Goal: Task Accomplishment & Management: Use online tool/utility

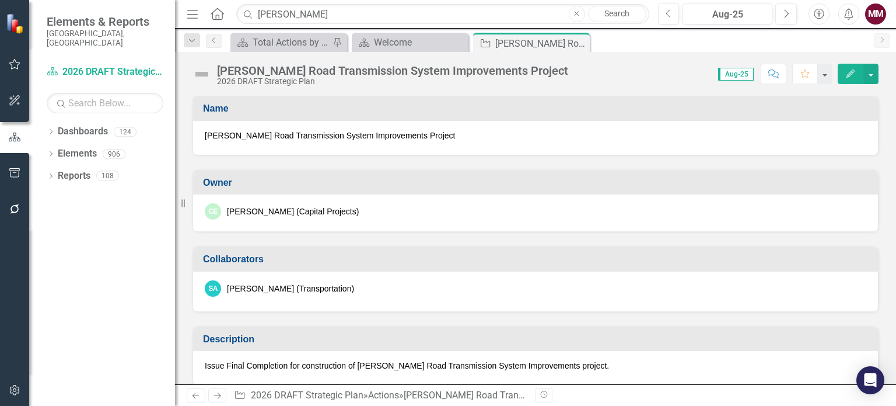
scroll to position [175, 0]
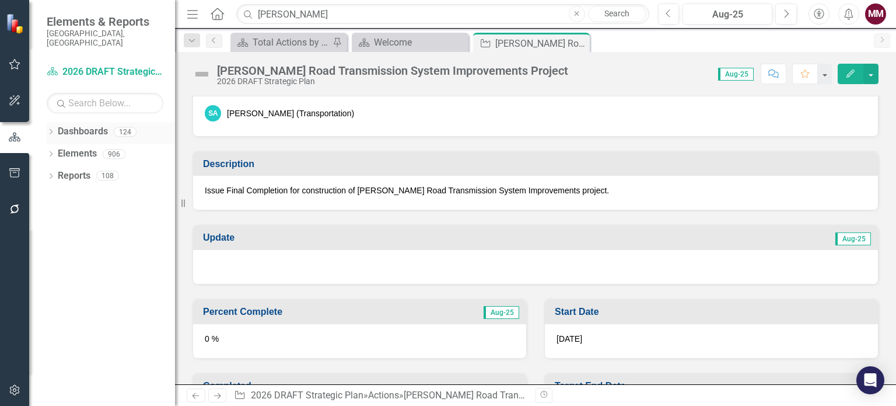
click at [49, 130] on icon "Dropdown" at bounding box center [51, 133] width 8 height 6
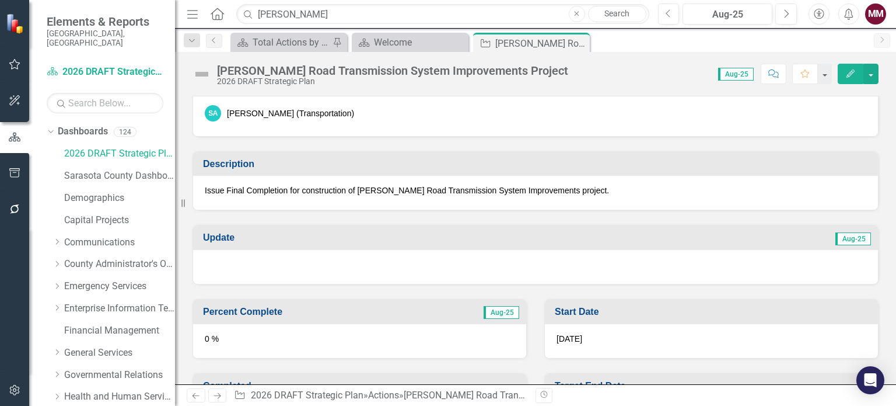
click at [46, 122] on div "Dropdown Dashboards 124 2026 DRAFT Strategic Plan Sarasota County Dashboard Dem…" at bounding box center [102, 264] width 146 height 284
click at [50, 127] on icon "Dropdown" at bounding box center [49, 131] width 6 height 8
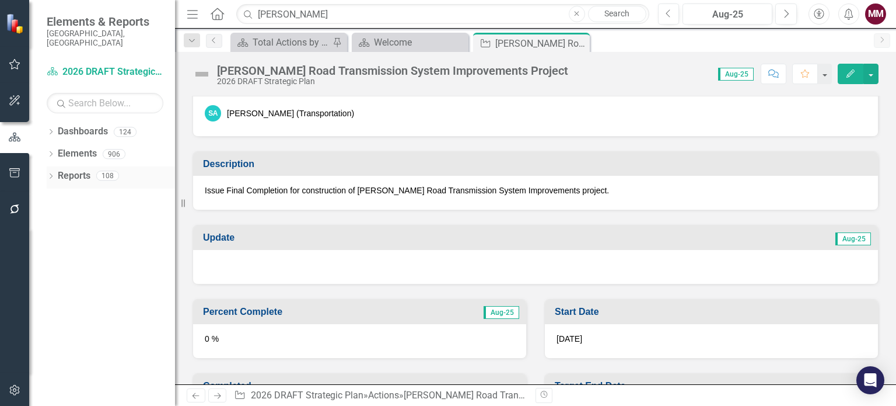
click at [49, 174] on icon "Dropdown" at bounding box center [51, 177] width 8 height 6
click at [57, 282] on icon at bounding box center [56, 284] width 3 height 5
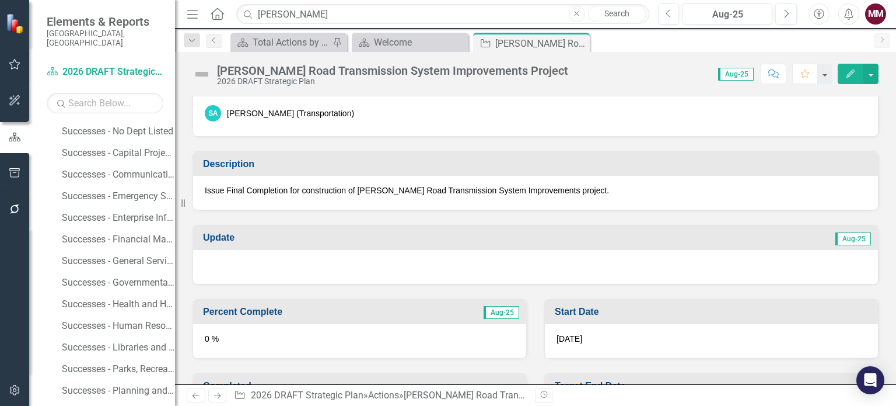
scroll to position [233, 0]
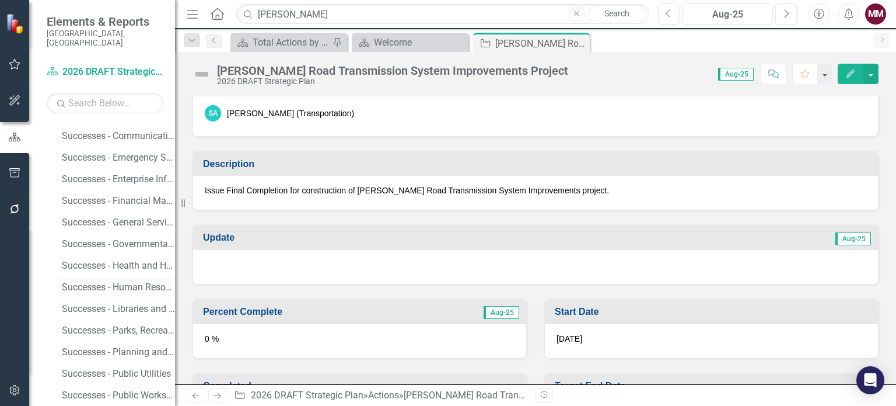
click at [114, 282] on div "Successes - Human Resources" at bounding box center [118, 287] width 113 height 11
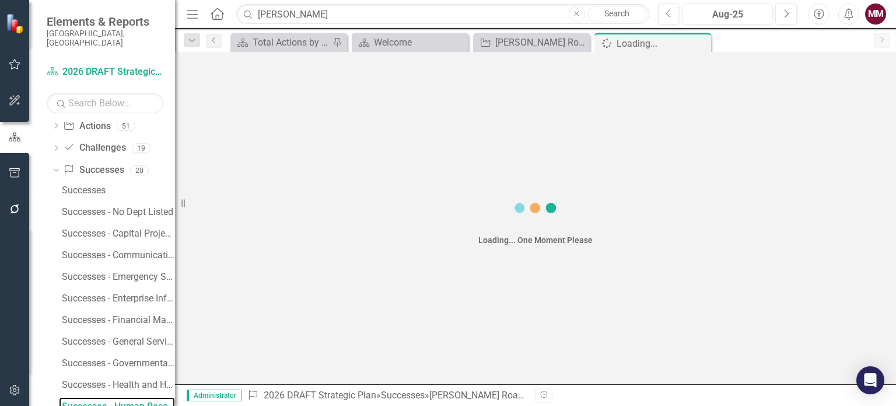
scroll to position [114, 0]
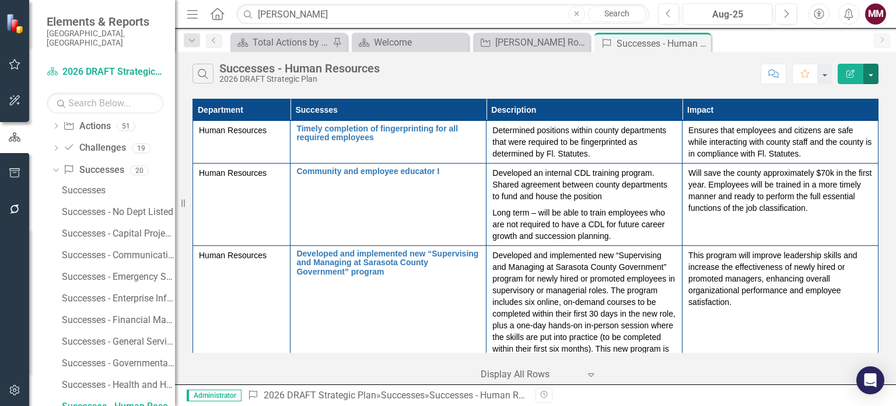
click at [873, 76] on button "button" at bounding box center [871, 74] width 15 height 20
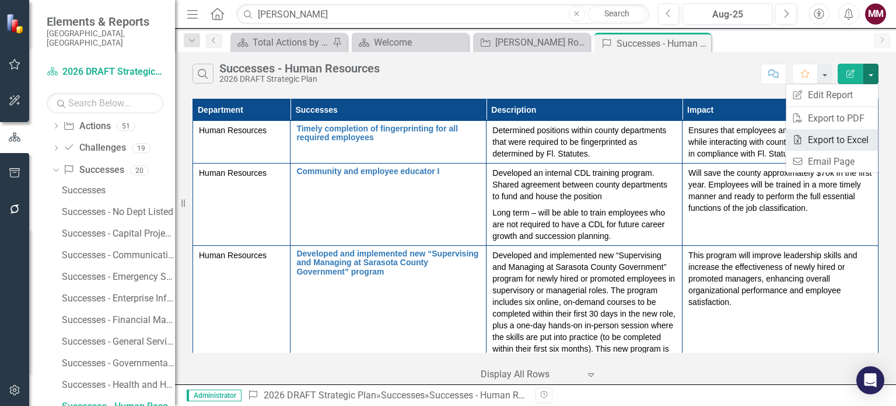
click at [834, 134] on link "Excel Export to Excel" at bounding box center [832, 140] width 92 height 22
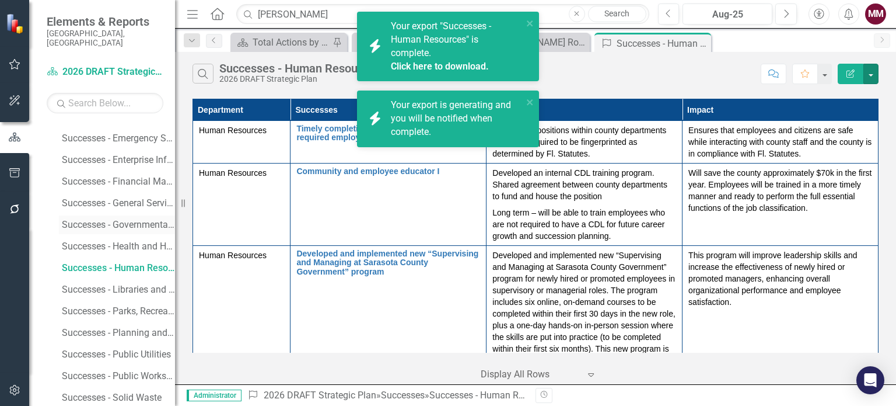
scroll to position [289, 0]
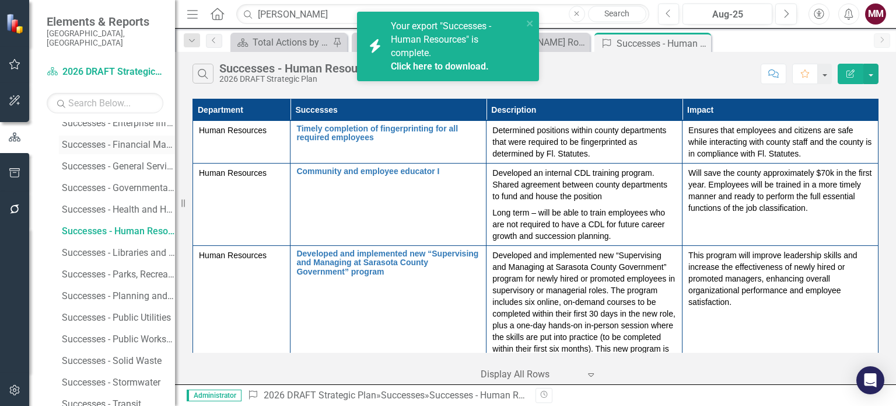
click at [107, 139] on div "Successes - Financial Management" at bounding box center [118, 144] width 113 height 11
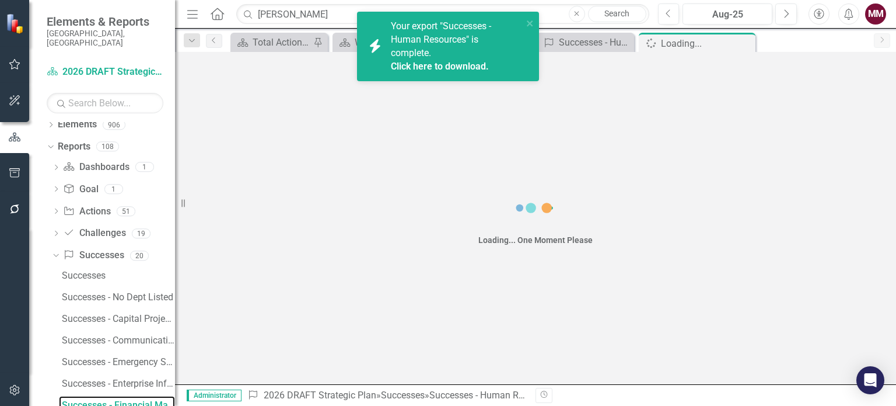
scroll to position [28, 0]
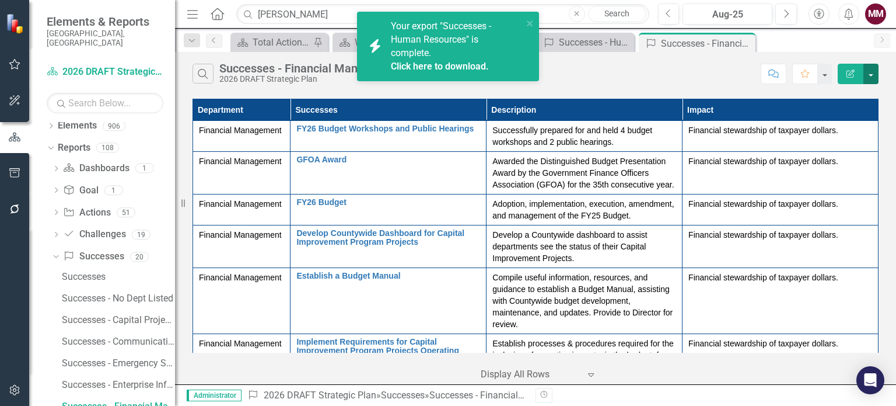
click at [871, 80] on button "button" at bounding box center [871, 74] width 15 height 20
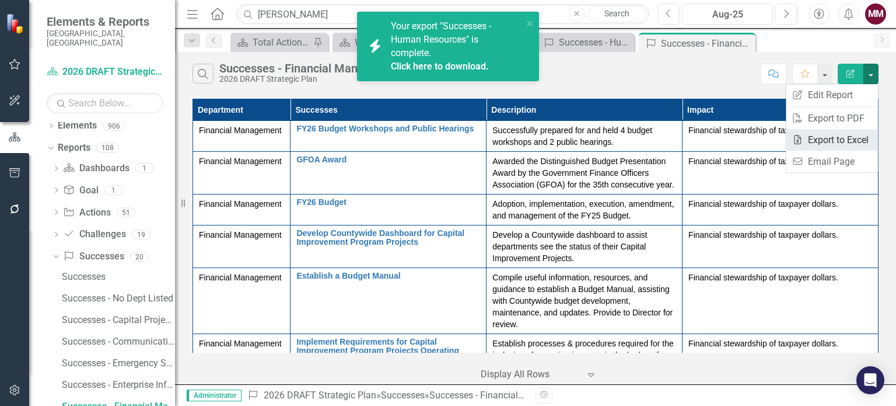
click at [832, 134] on link "Excel Export to Excel" at bounding box center [832, 140] width 92 height 22
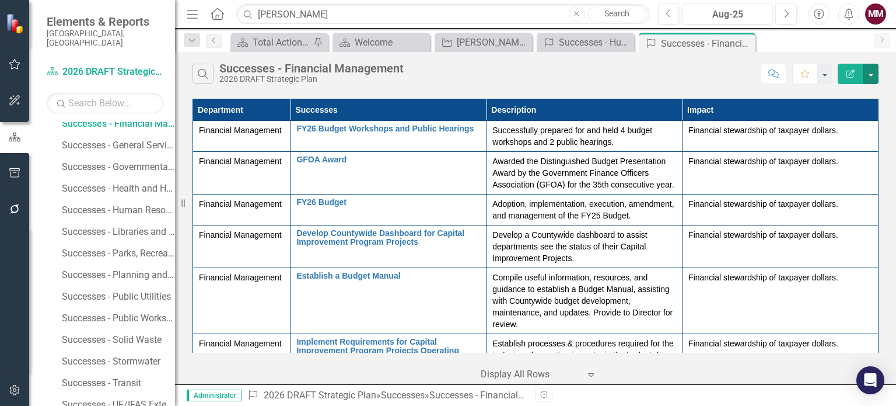
scroll to position [320, 0]
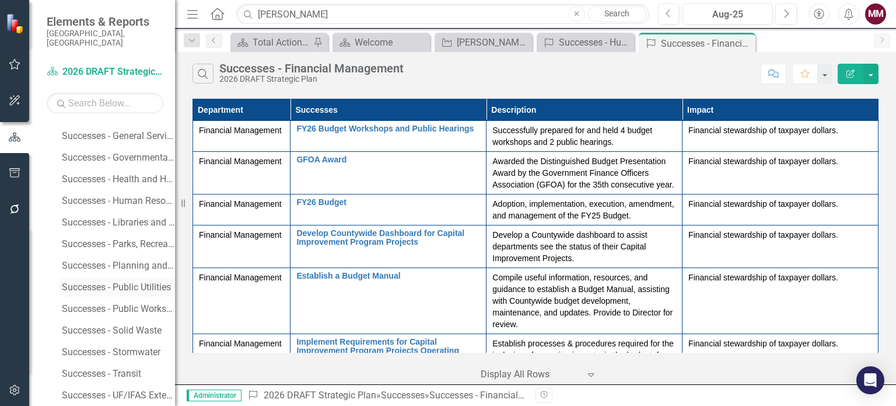
click at [95, 282] on div "Successes - Public Utilities" at bounding box center [118, 287] width 113 height 11
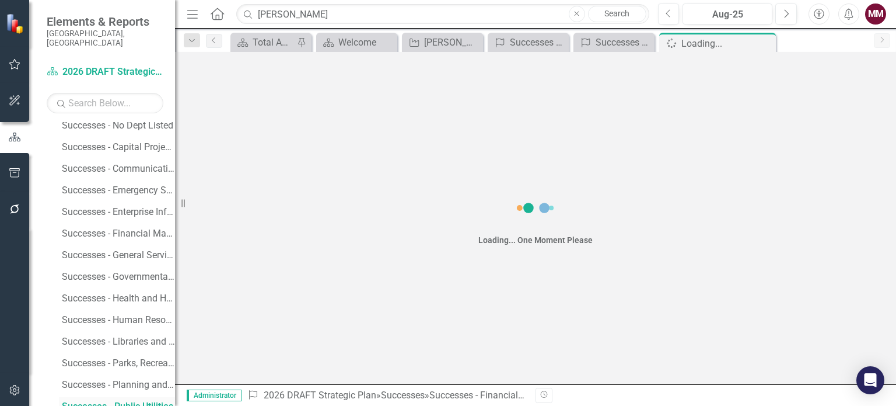
scroll to position [201, 0]
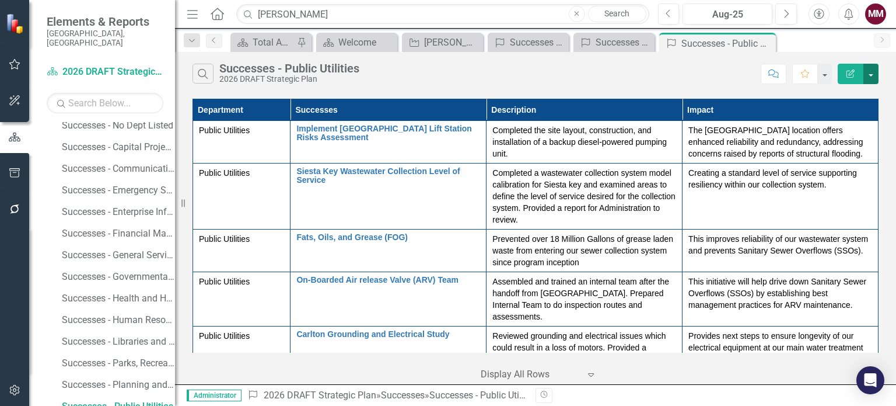
click at [875, 74] on button "button" at bounding box center [871, 74] width 15 height 20
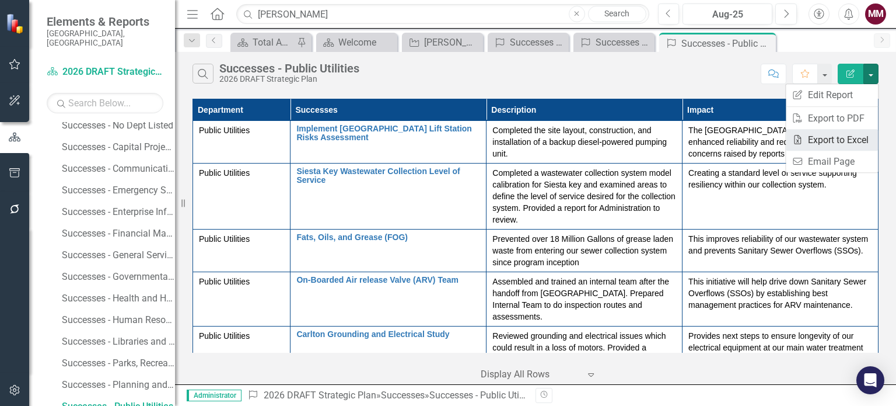
click at [835, 145] on link "Excel Export to Excel" at bounding box center [832, 140] width 92 height 22
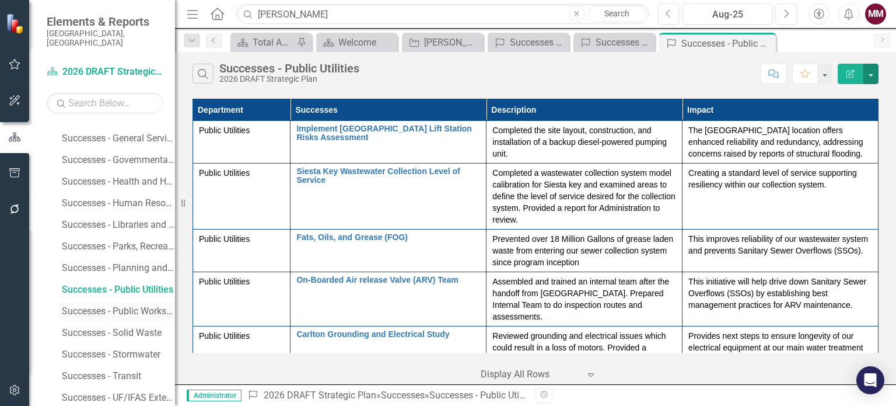
scroll to position [329, 0]
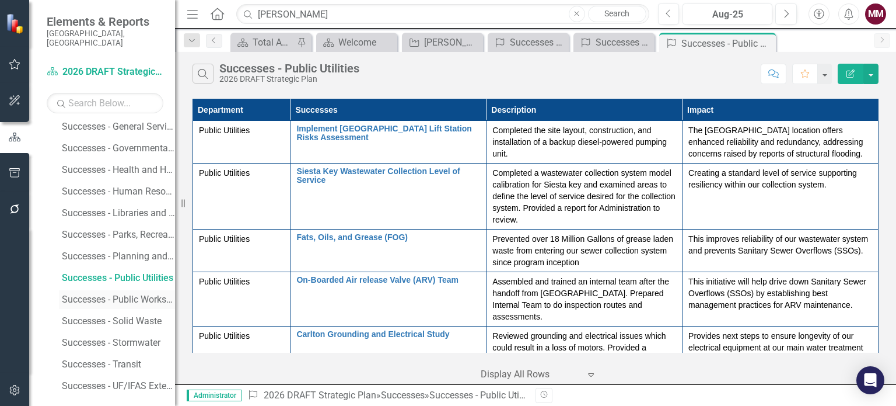
click at [114, 294] on div "Successes - Public Works/Transportation" at bounding box center [118, 299] width 113 height 11
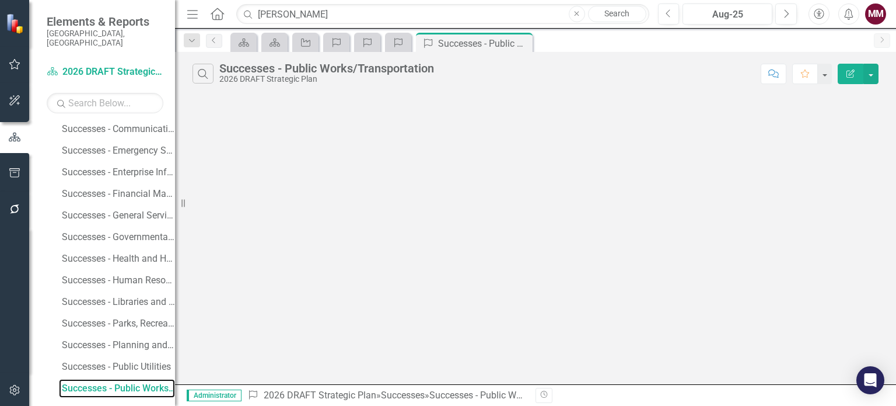
scroll to position [222, 0]
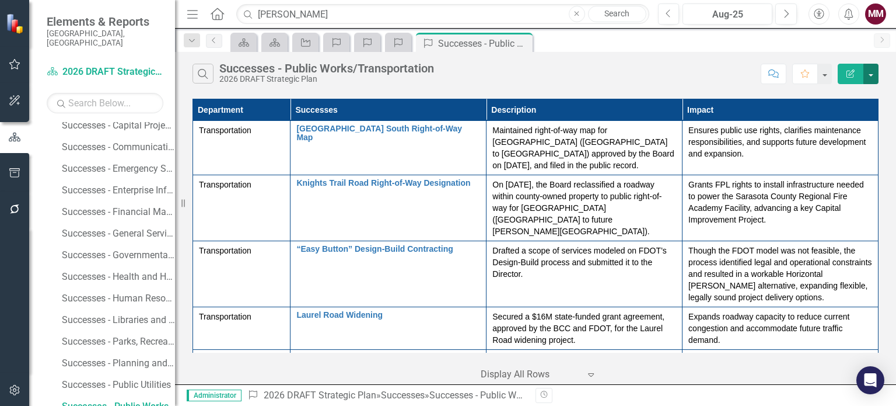
click at [875, 72] on button "button" at bounding box center [871, 74] width 15 height 20
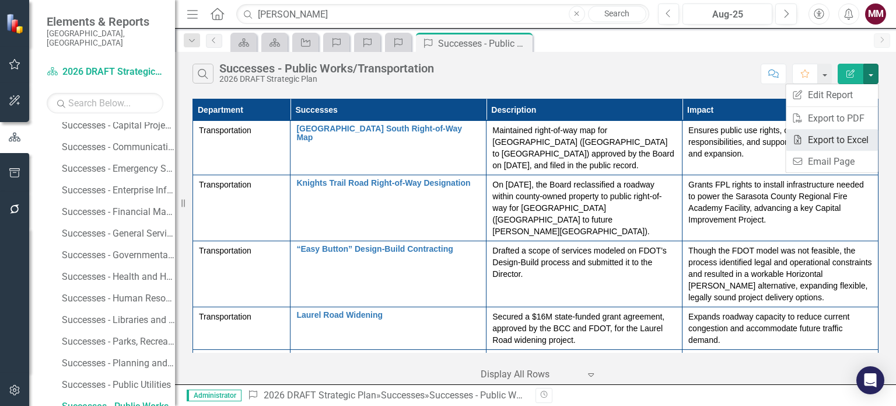
click at [833, 139] on link "Excel Export to Excel" at bounding box center [832, 140] width 92 height 22
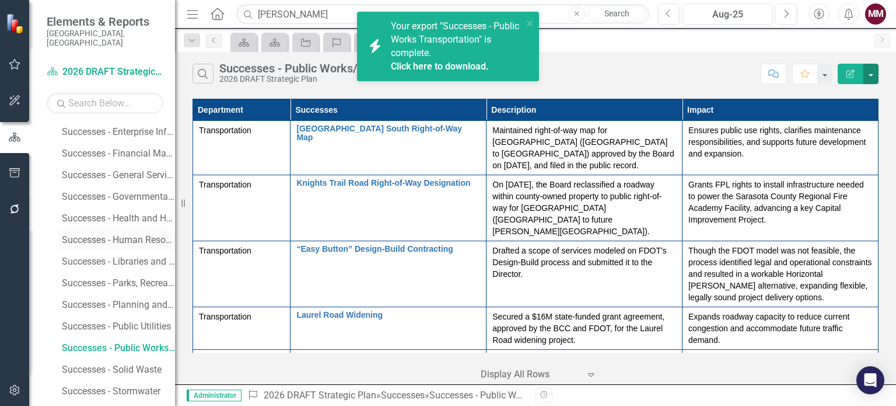
scroll to position [329, 0]
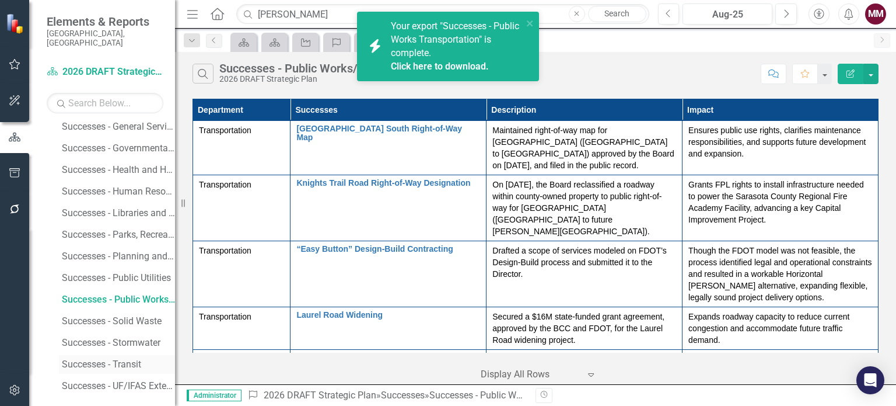
click at [107, 359] on div "Successes - Transit" at bounding box center [118, 364] width 113 height 11
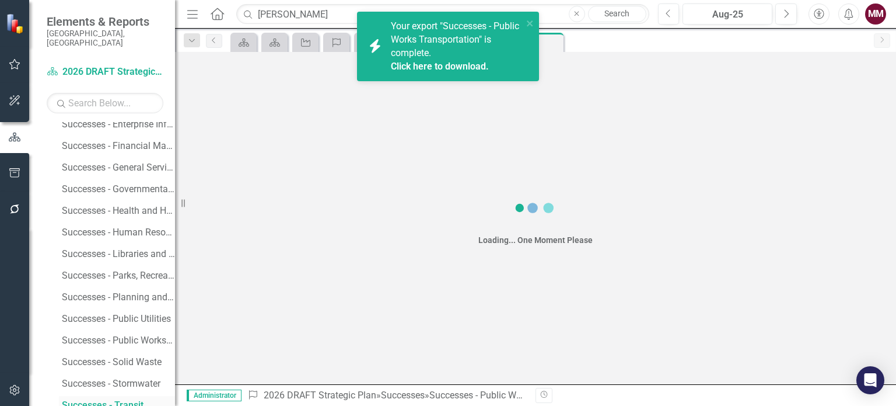
scroll to position [287, 0]
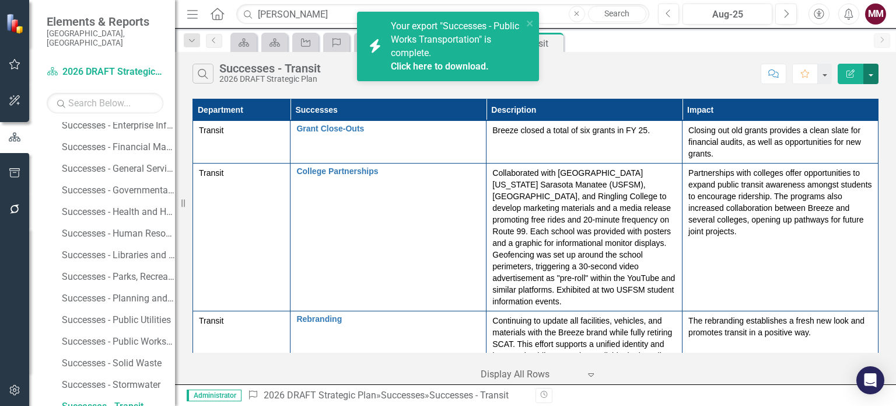
click at [874, 74] on button "button" at bounding box center [871, 74] width 15 height 20
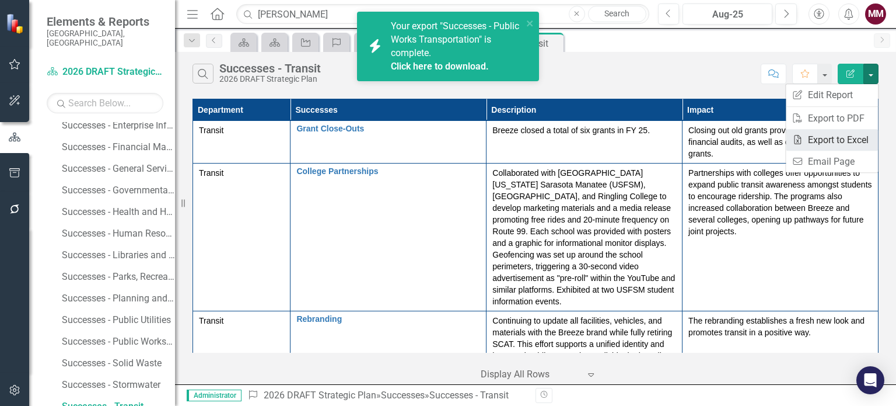
click at [836, 141] on link "Excel Export to Excel" at bounding box center [832, 140] width 92 height 22
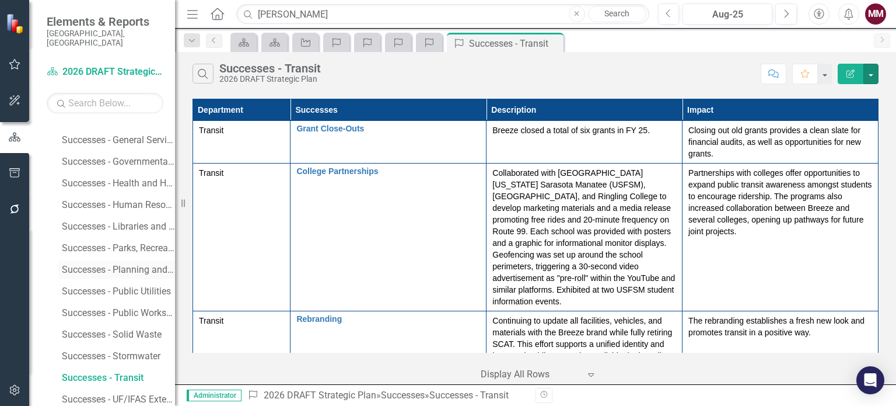
scroll to position [329, 0]
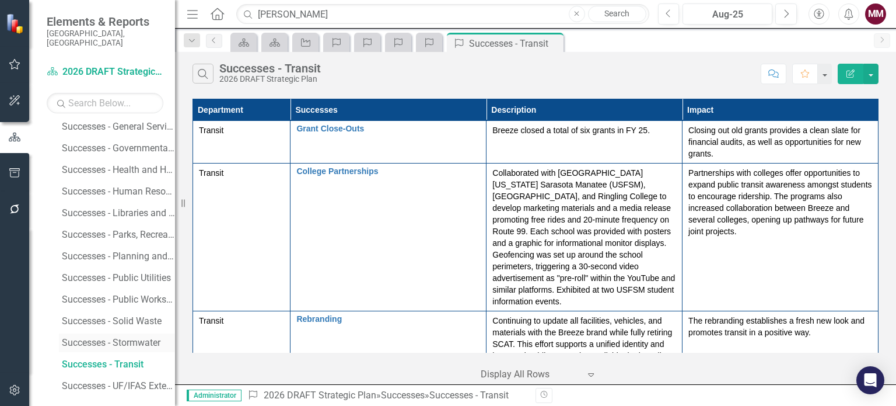
click at [120, 337] on div "Successes - Stormwater" at bounding box center [118, 342] width 113 height 11
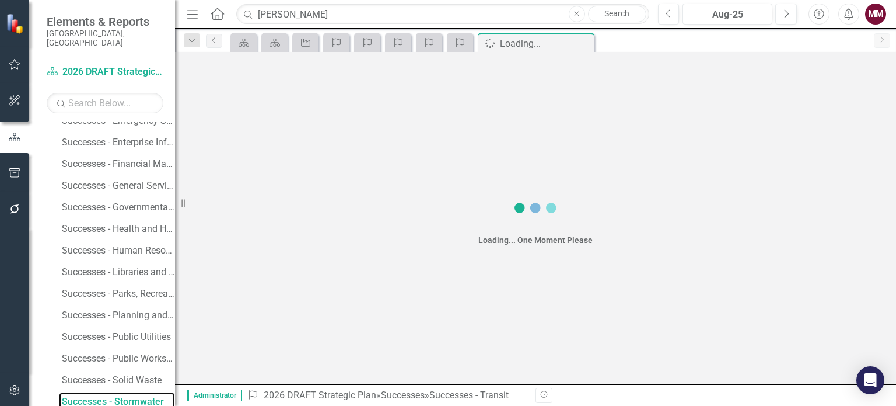
scroll to position [266, 0]
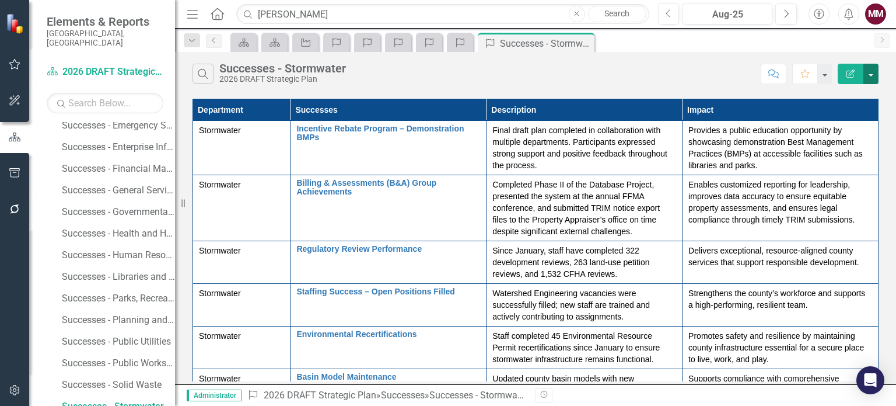
click at [875, 74] on button "button" at bounding box center [871, 74] width 15 height 20
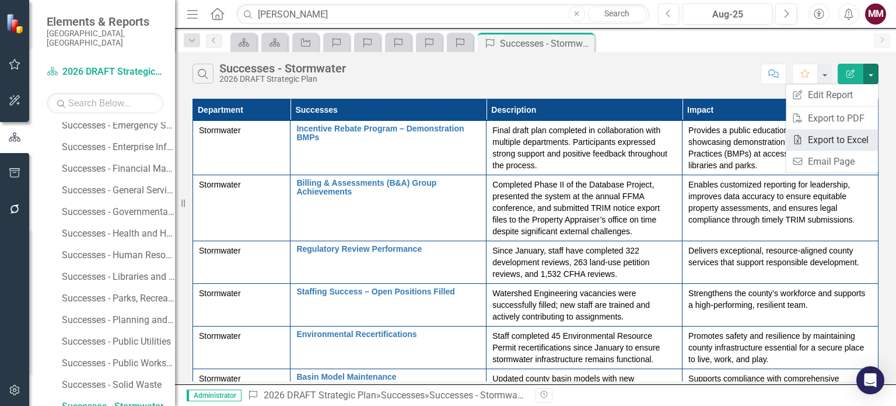
click at [833, 137] on link "Excel Export to Excel" at bounding box center [832, 140] width 92 height 22
